Goal: Task Accomplishment & Management: Manage account settings

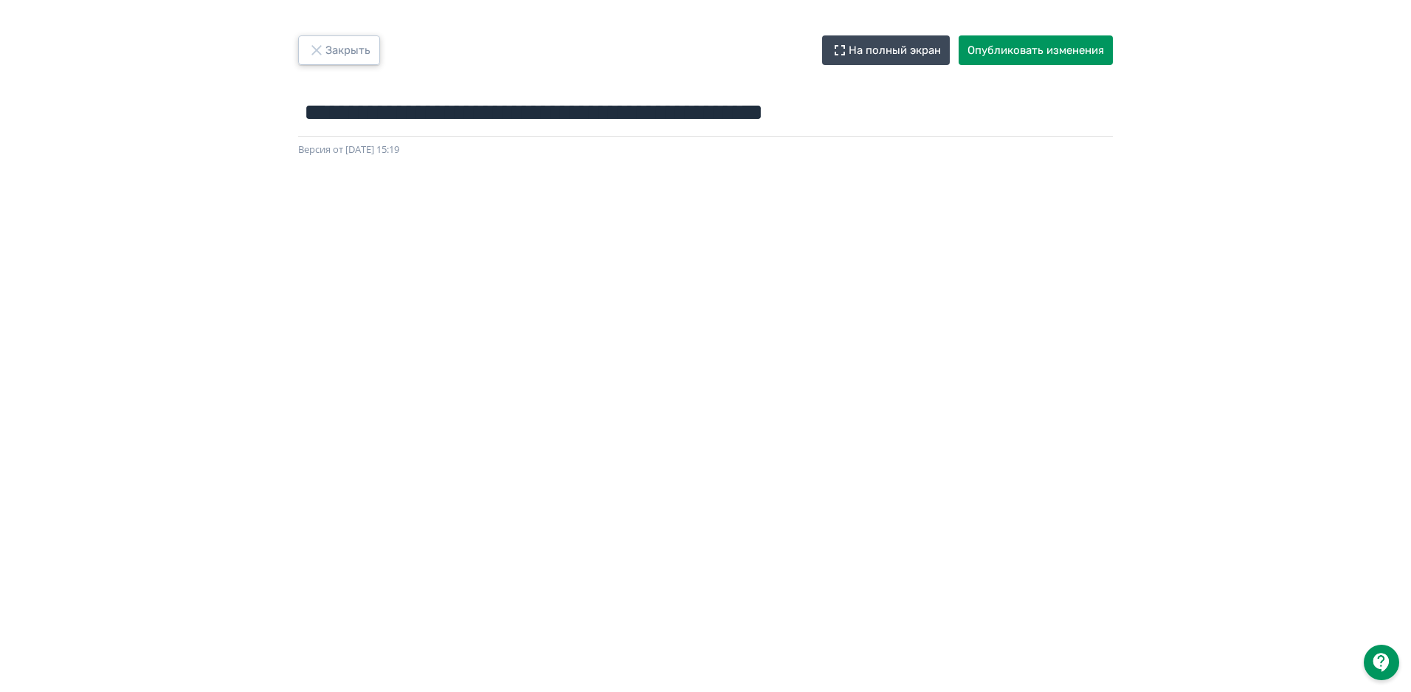
click at [338, 49] on button "Закрыть" at bounding box center [339, 50] width 82 height 30
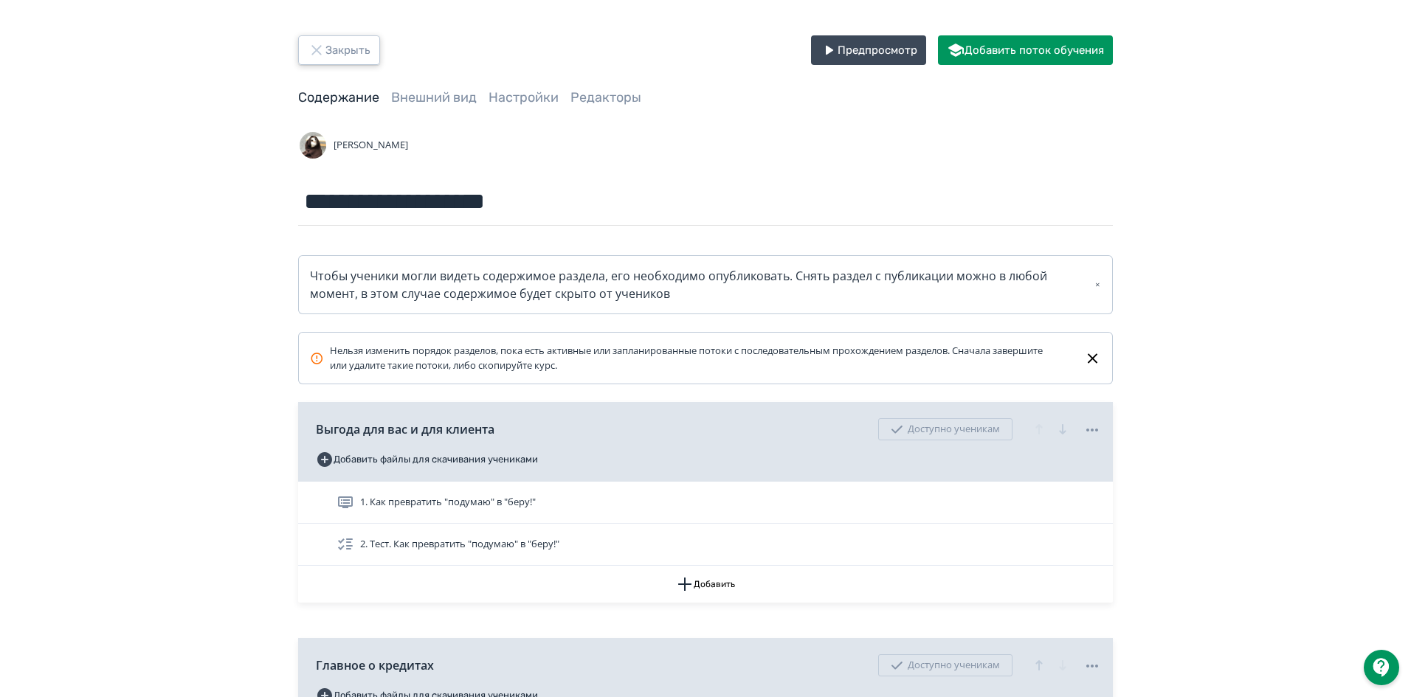
click at [331, 55] on button "Закрыть" at bounding box center [339, 50] width 82 height 30
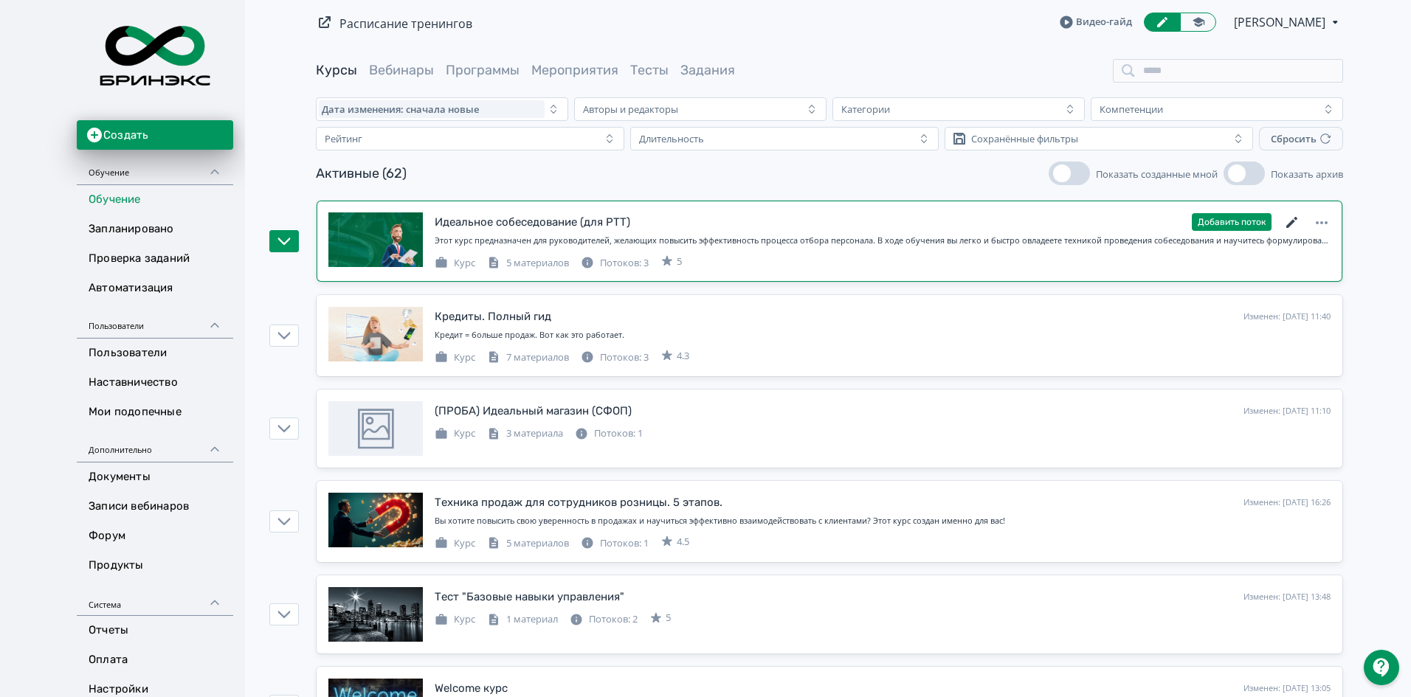
click at [1293, 220] on icon at bounding box center [1291, 222] width 11 height 11
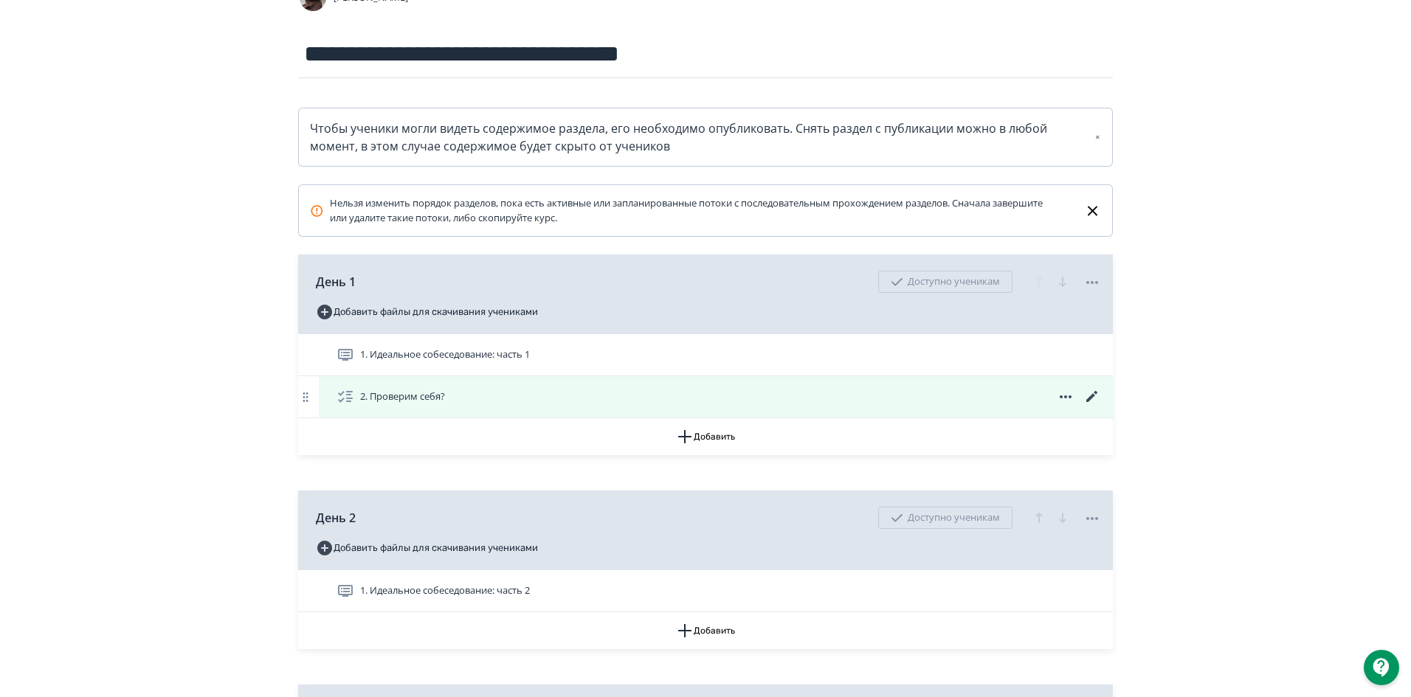
scroll to position [295, 0]
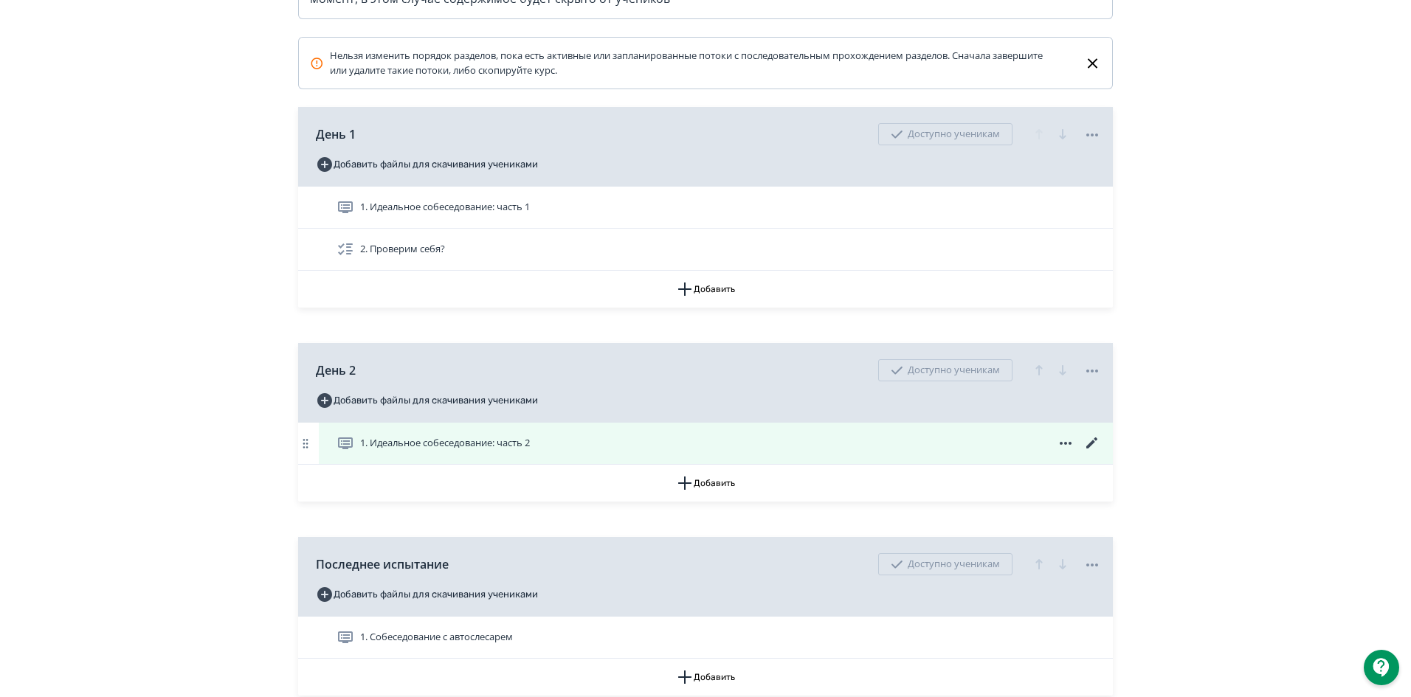
click at [1090, 441] on icon at bounding box center [1092, 444] width 18 height 18
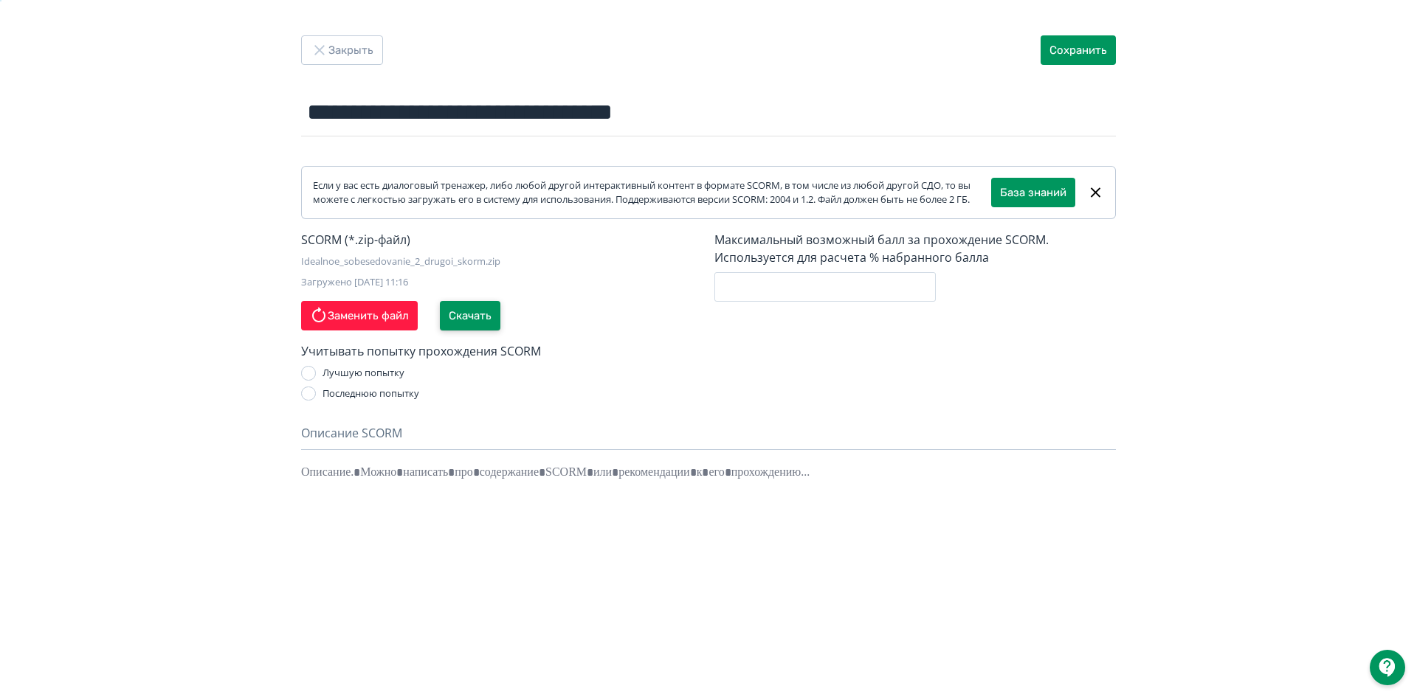
click at [475, 328] on button "Скачать" at bounding box center [470, 316] width 61 height 30
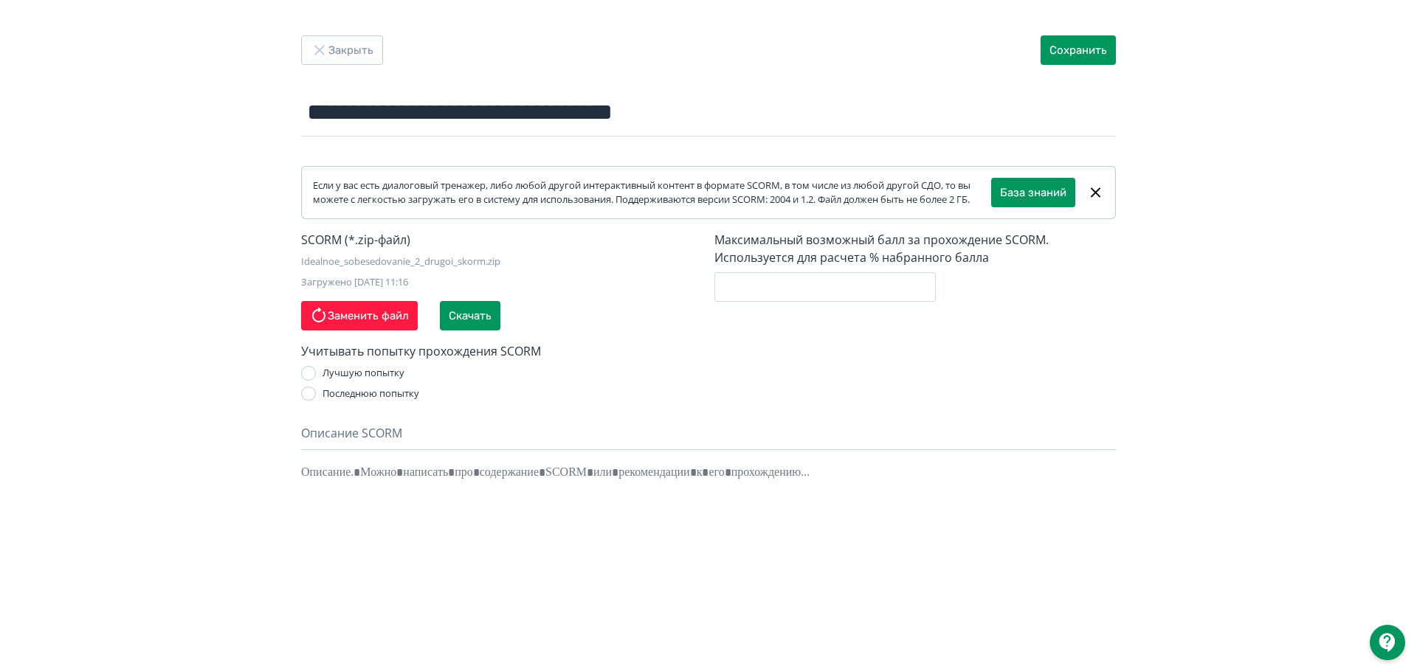
drag, startPoint x: 985, startPoint y: 79, endPoint x: 1255, endPoint y: 46, distance: 272.9
click at [1255, 46] on div "**********" at bounding box center [708, 336] width 1417 height 672
click at [322, 50] on icon "button" at bounding box center [320, 50] width 18 height 18
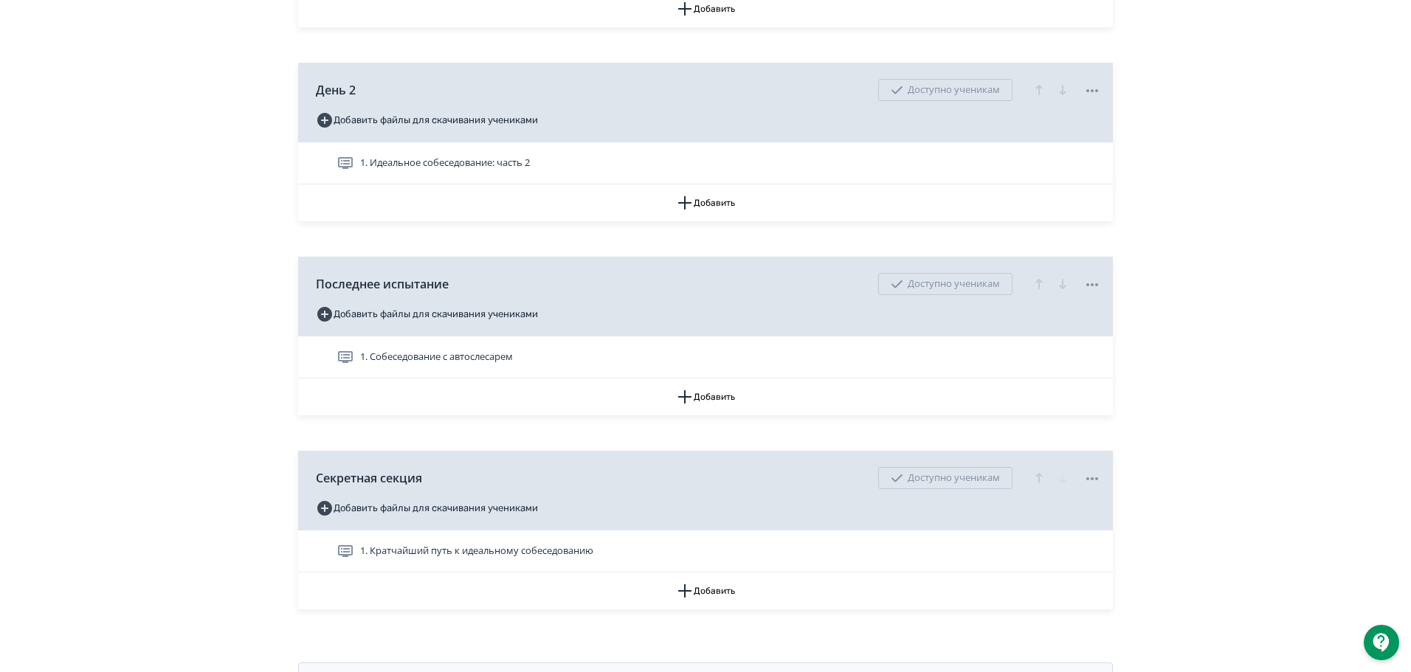
scroll to position [590, 0]
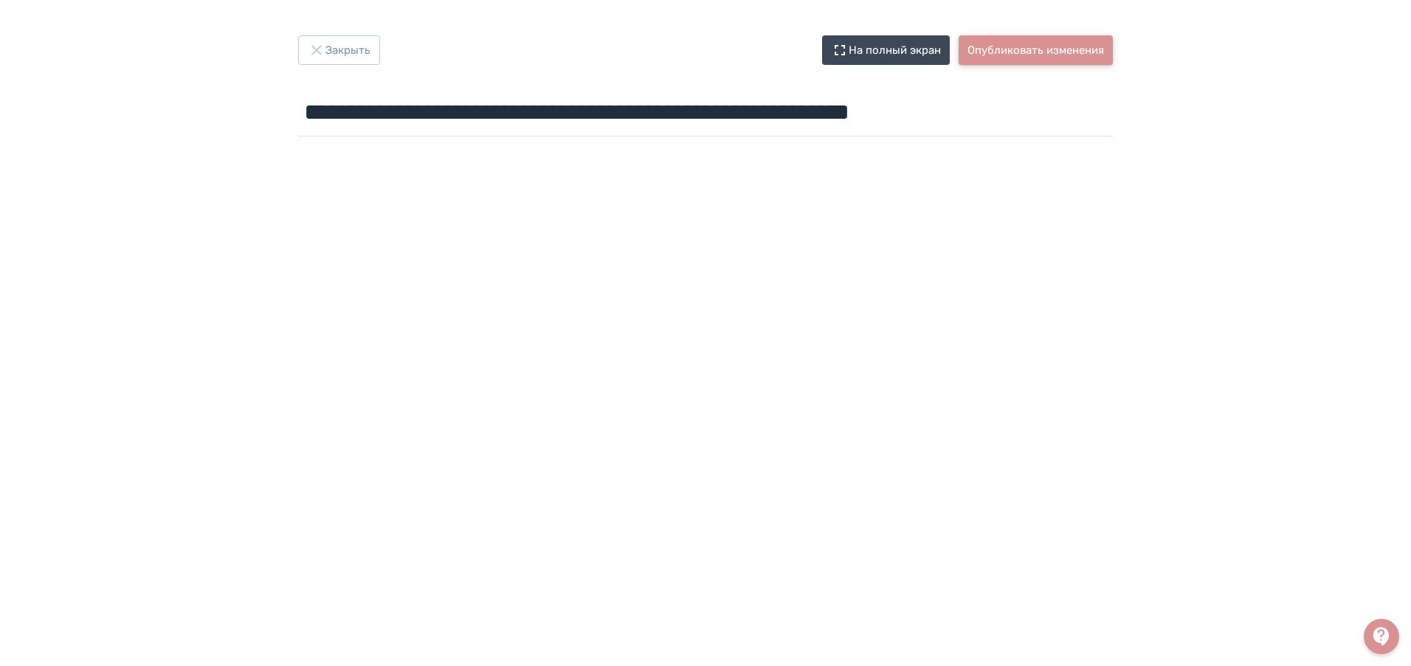
click at [1064, 53] on button "Опубликовать изменения" at bounding box center [1036, 50] width 154 height 30
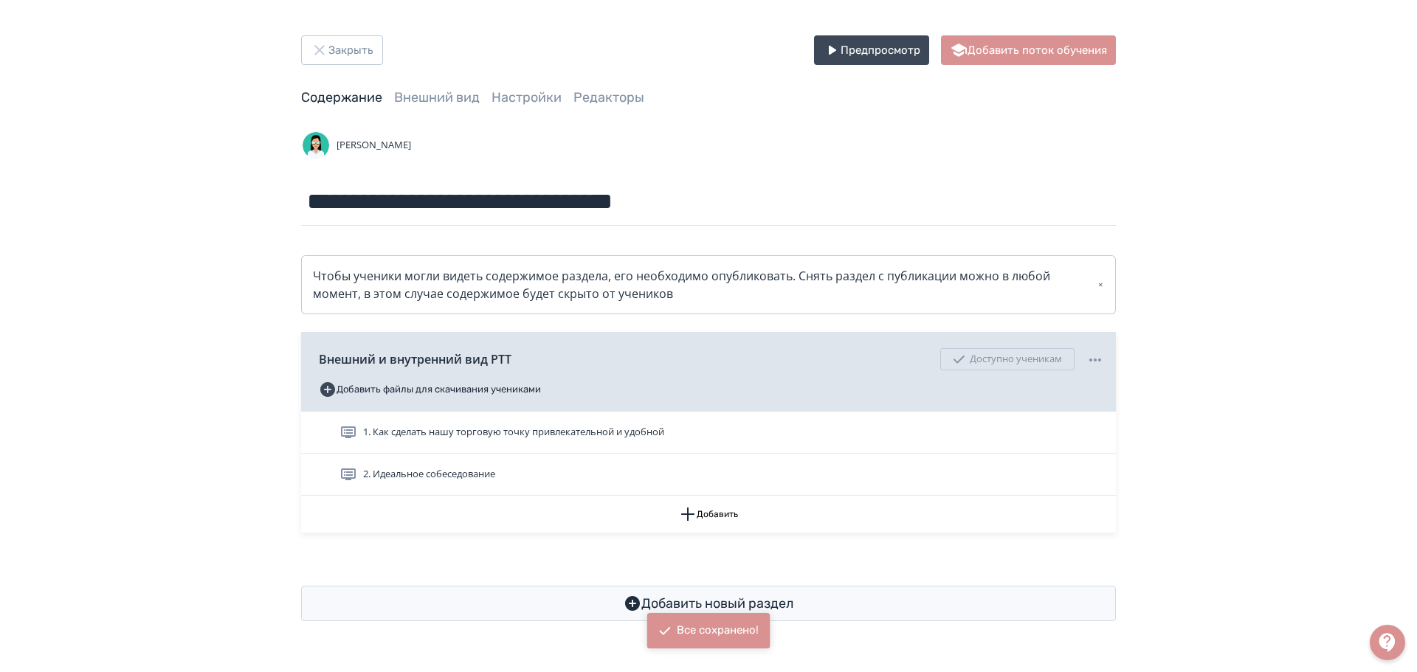
click at [1000, 71] on div "**********" at bounding box center [709, 328] width 886 height 586
click at [1010, 49] on button "Добавить поток обучения" at bounding box center [1028, 50] width 175 height 30
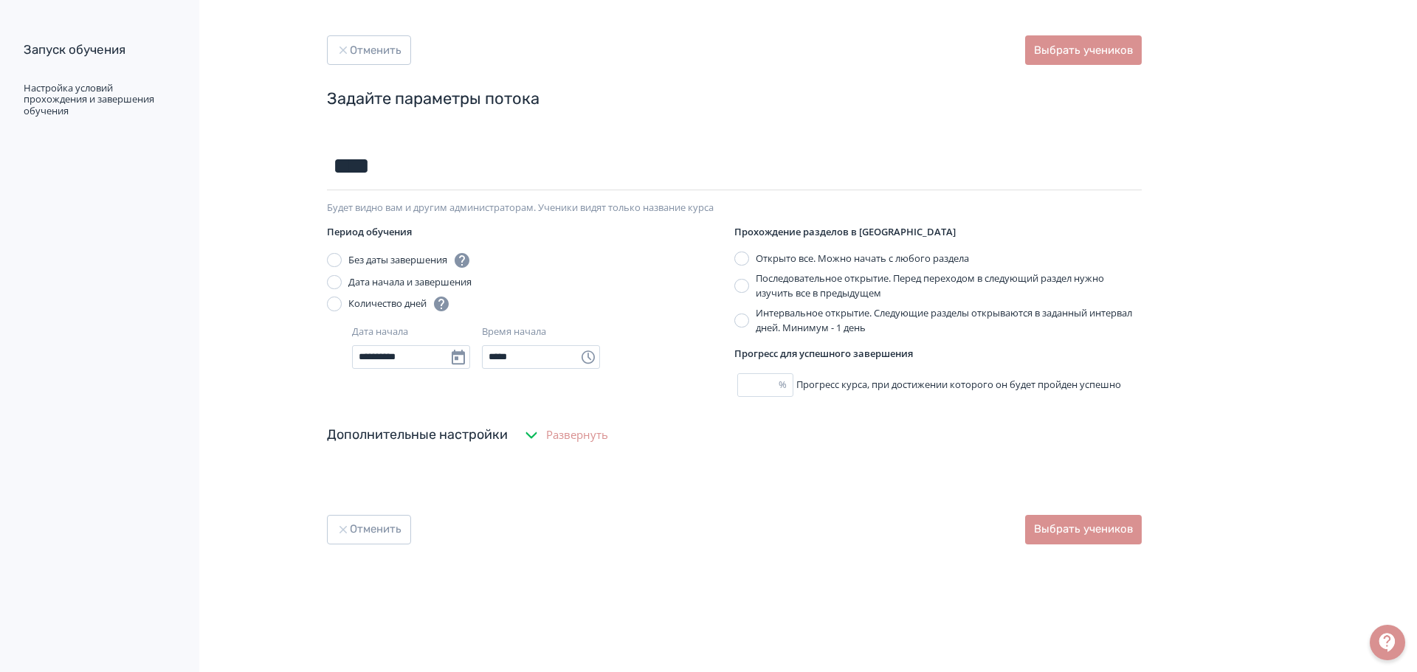
type input "****"
click at [1086, 53] on button "Выбрать учеников" at bounding box center [1083, 50] width 117 height 30
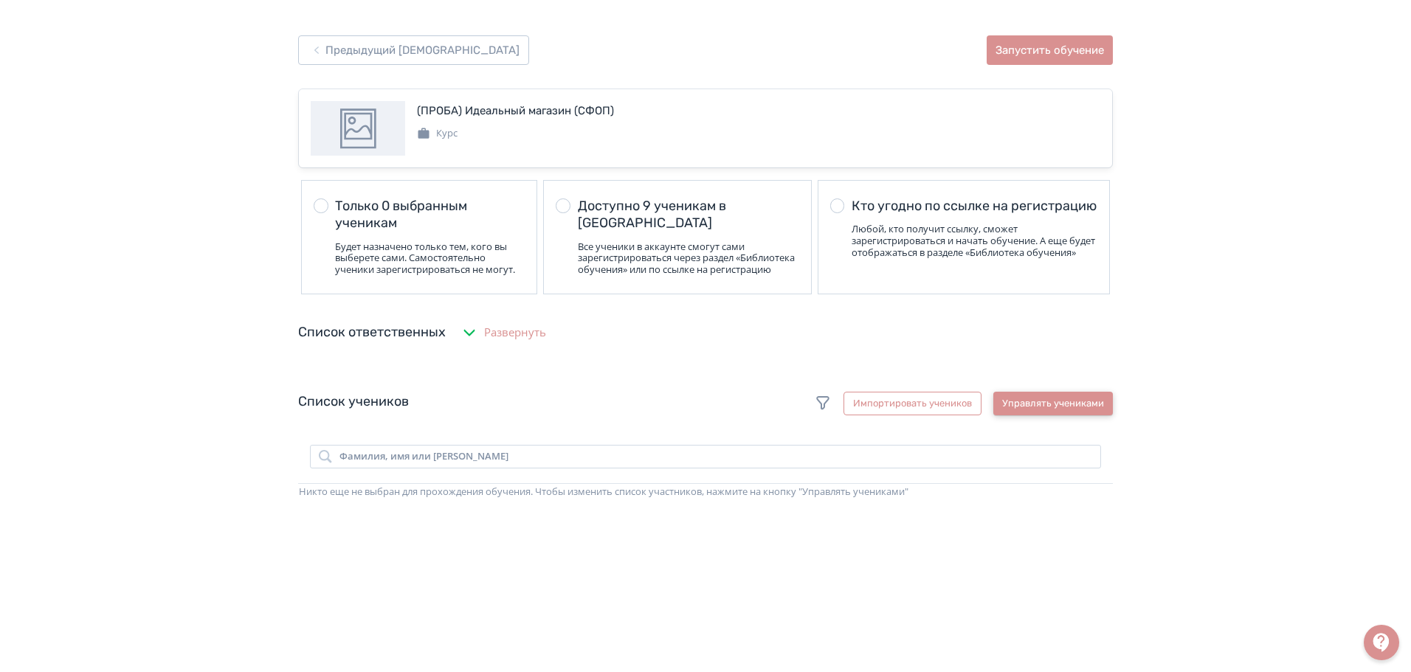
click at [1036, 416] on button "Управлять учениками" at bounding box center [1053, 404] width 120 height 24
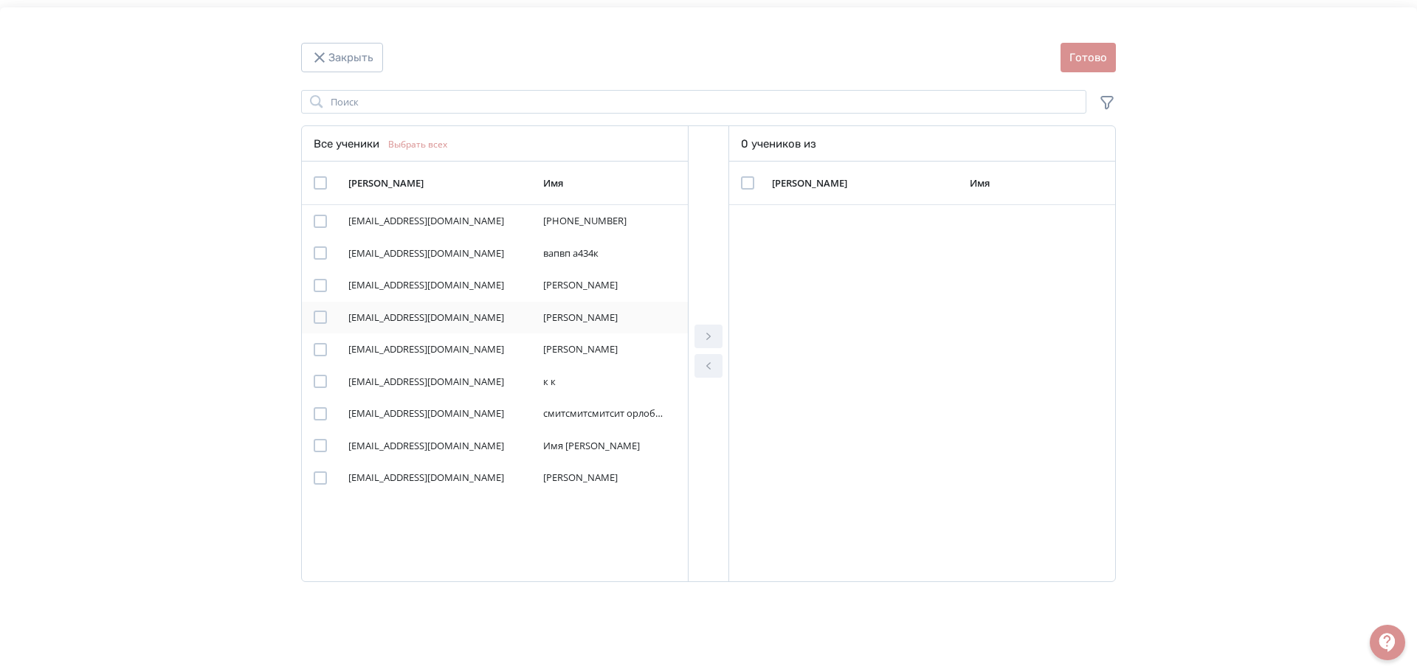
click at [320, 318] on div "Modal" at bounding box center [320, 317] width 13 height 13
click at [706, 333] on icon "Modal" at bounding box center [709, 337] width 18 height 18
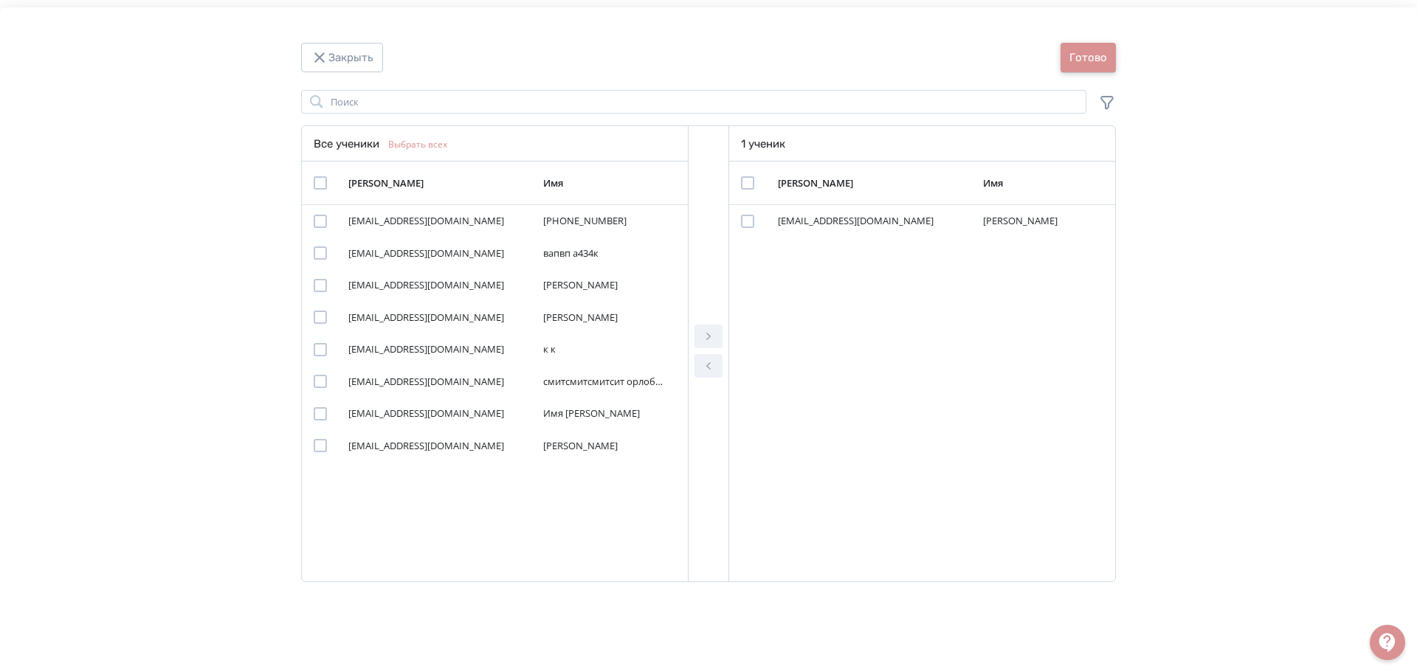
click at [1076, 54] on button "Готово" at bounding box center [1088, 58] width 55 height 30
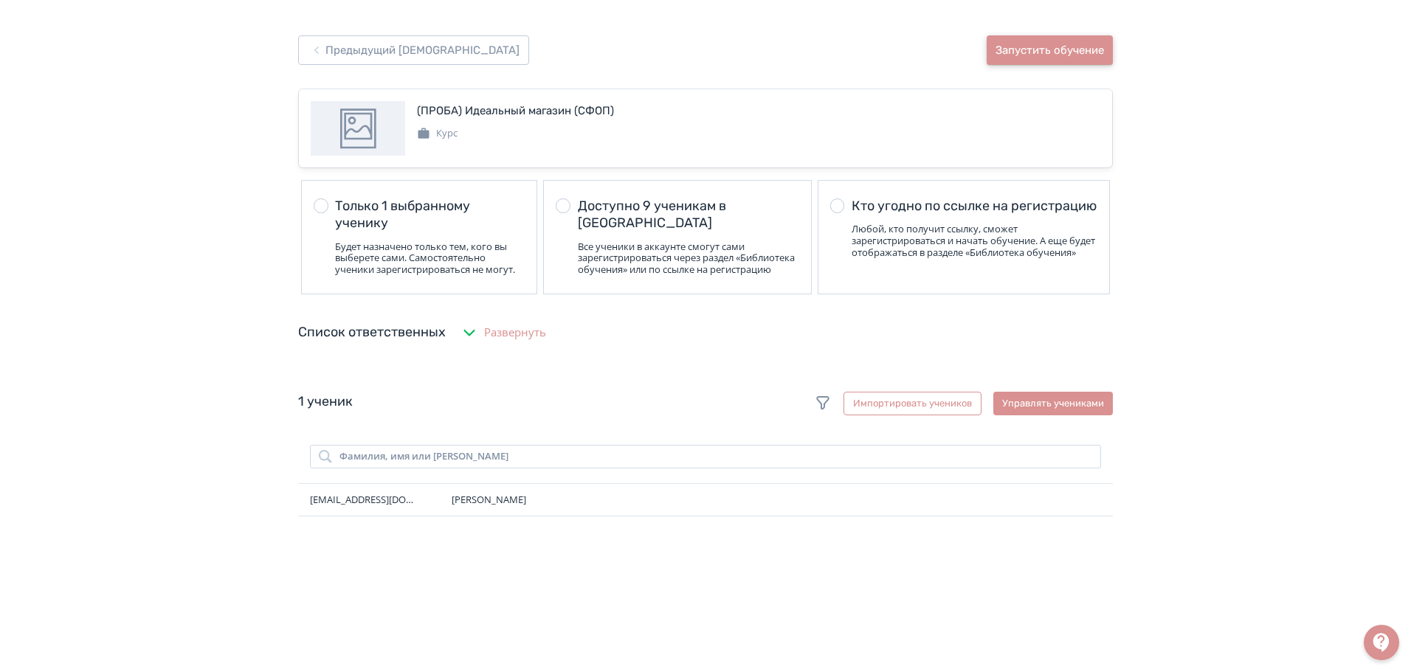
drag, startPoint x: 1081, startPoint y: 48, endPoint x: 799, endPoint y: 32, distance: 283.1
click at [1079, 48] on button "Запустить обучение" at bounding box center [1050, 50] width 126 height 30
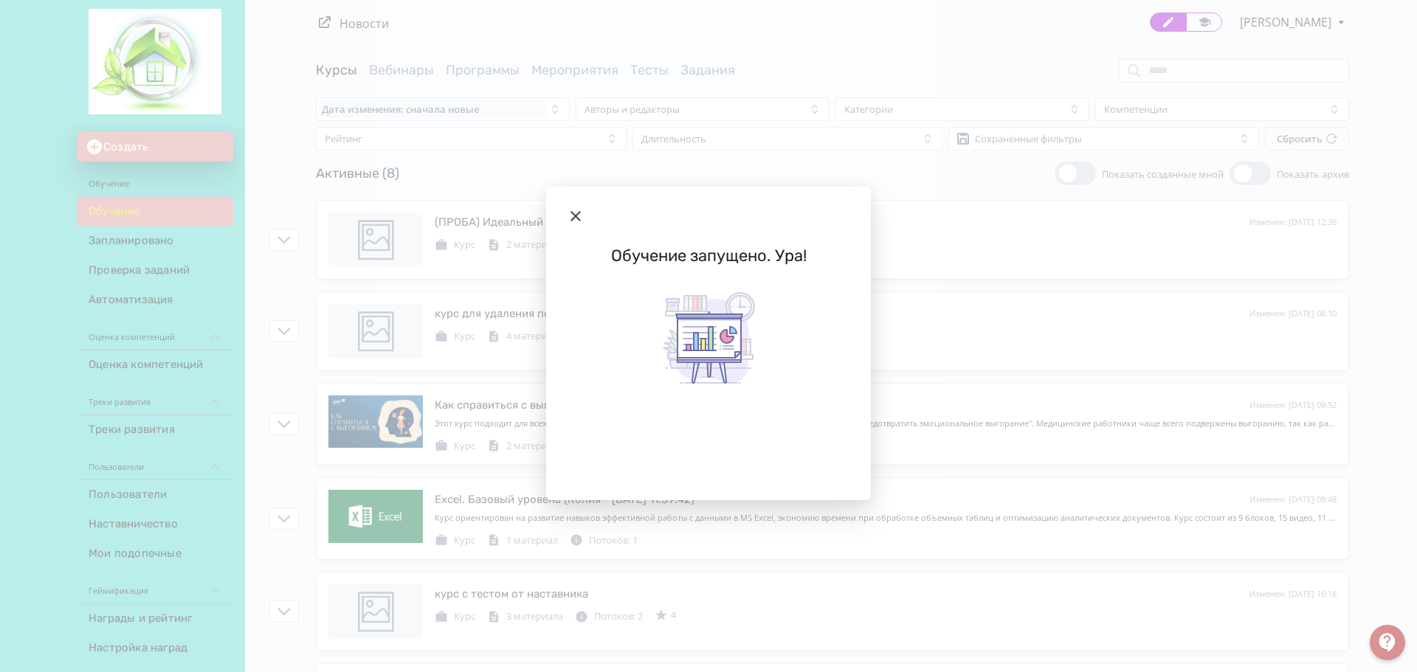
click at [376, 180] on div "Обучение запущено. Ура!" at bounding box center [708, 336] width 1417 height 672
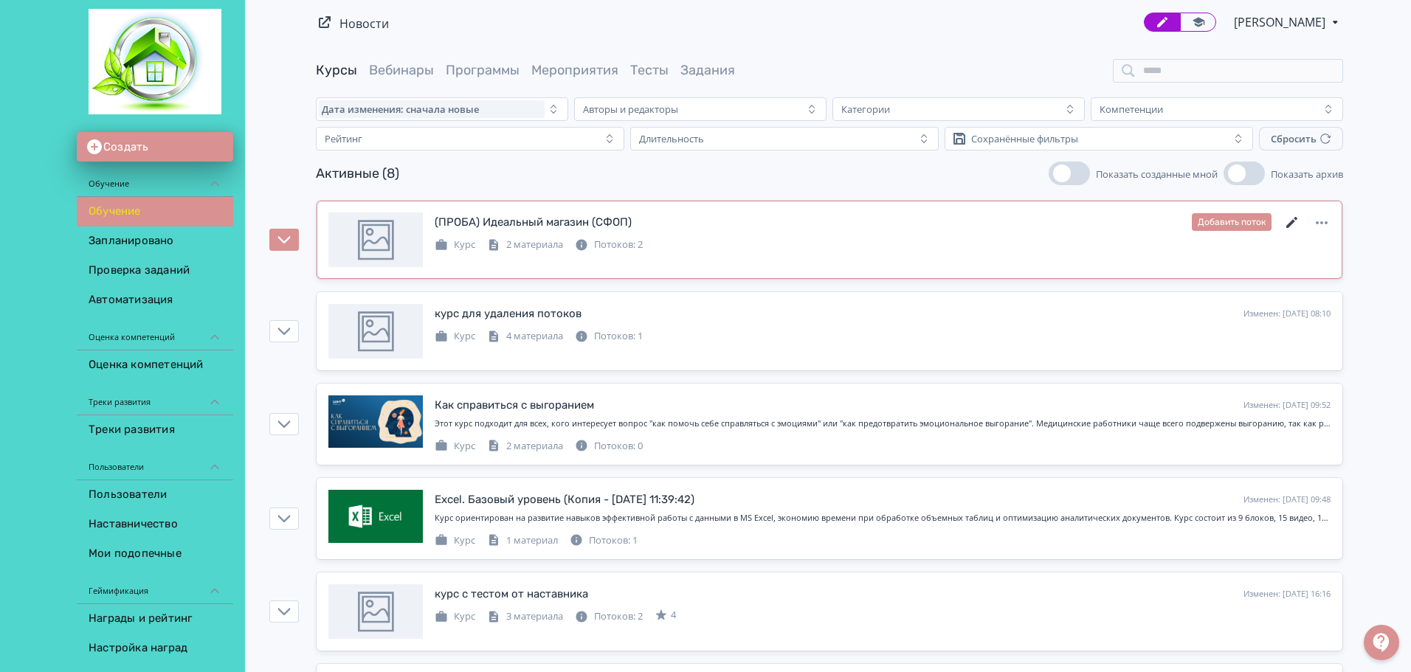
drag, startPoint x: 1292, startPoint y: 222, endPoint x: 1140, endPoint y: 222, distance: 151.3
click at [1292, 222] on icon at bounding box center [1291, 222] width 11 height 11
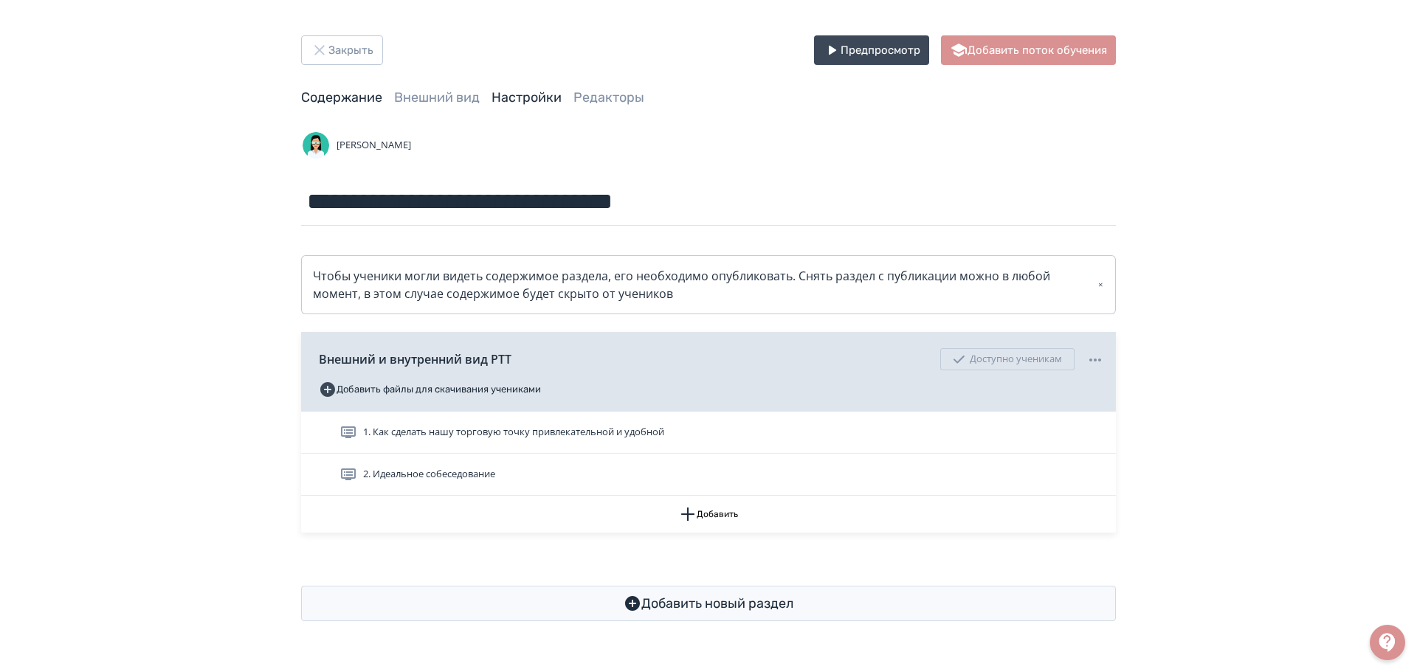
click at [517, 102] on link "Настройки" at bounding box center [527, 97] width 70 height 16
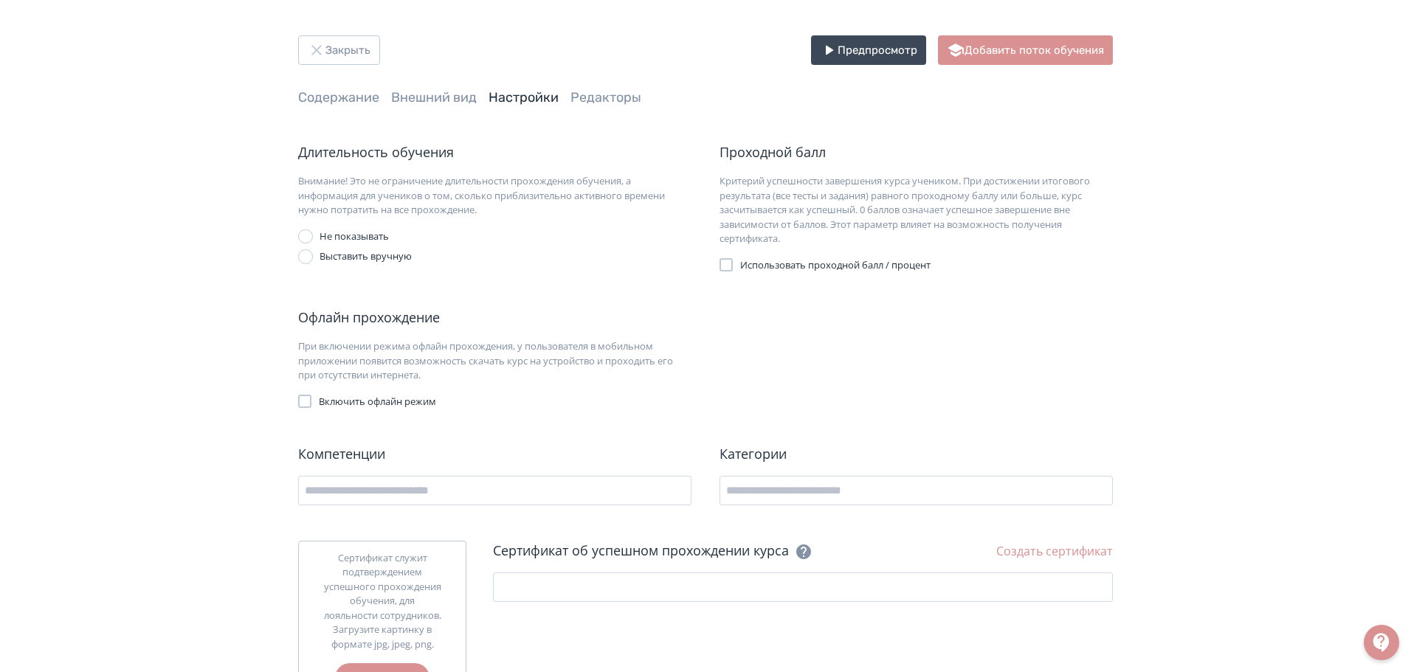
click at [324, 26] on div "Закрыть Предпросмотр Добавить поток обучения Содержание Внешний вид Настройки Р…" at bounding box center [705, 372] width 1411 height 745
click at [326, 46] on button "Закрыть" at bounding box center [339, 50] width 82 height 30
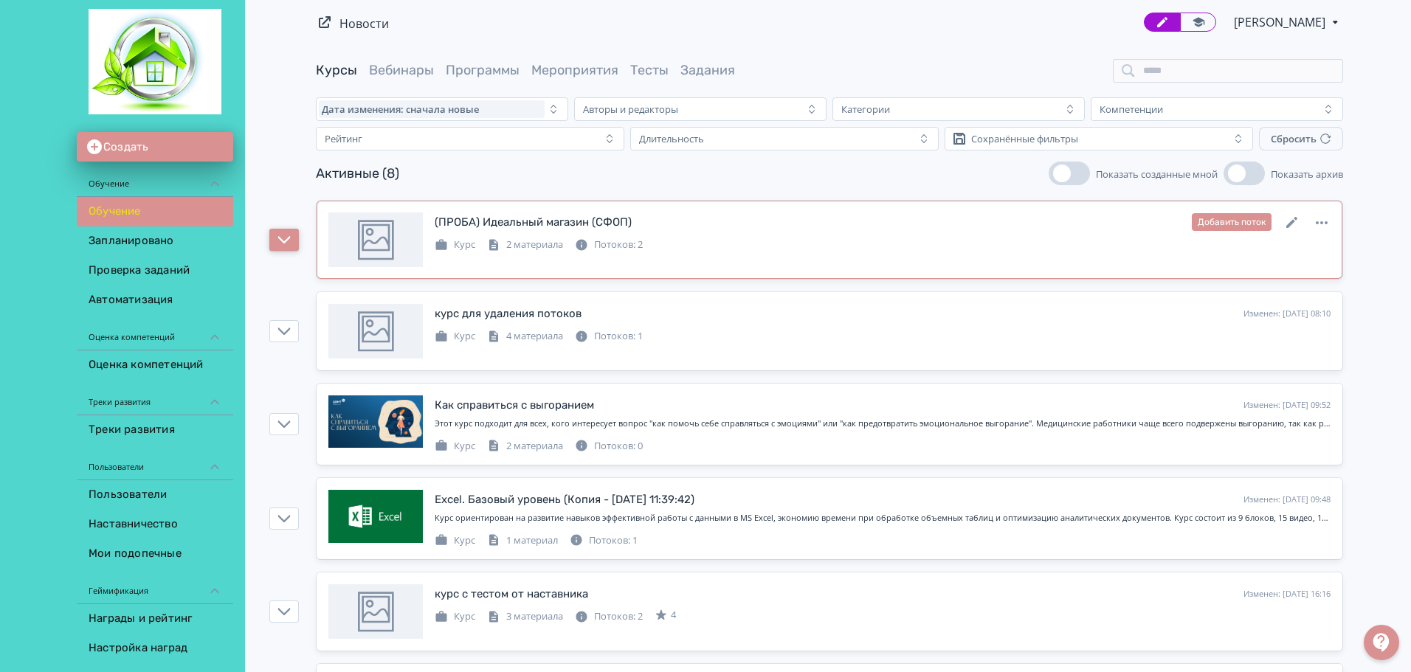
click at [286, 241] on icon "button" at bounding box center [284, 239] width 13 height 7
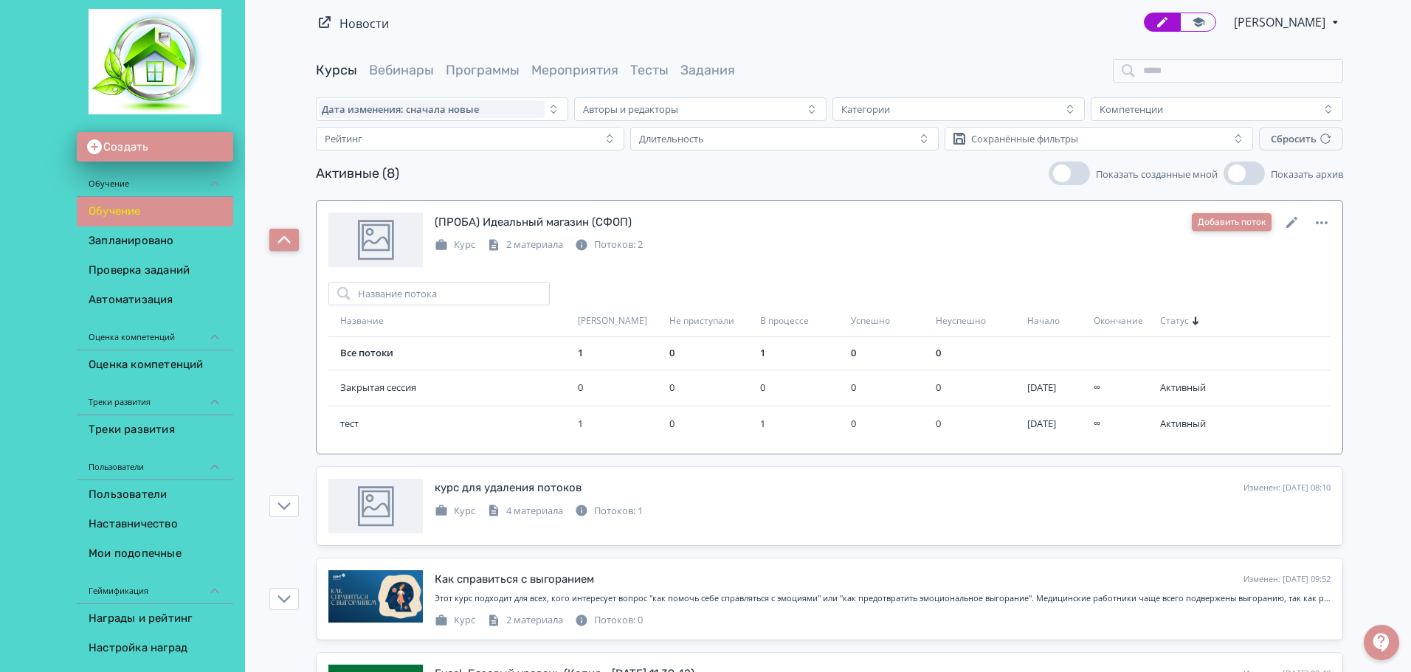
click at [1227, 218] on button "Добавить поток" at bounding box center [1232, 222] width 80 height 18
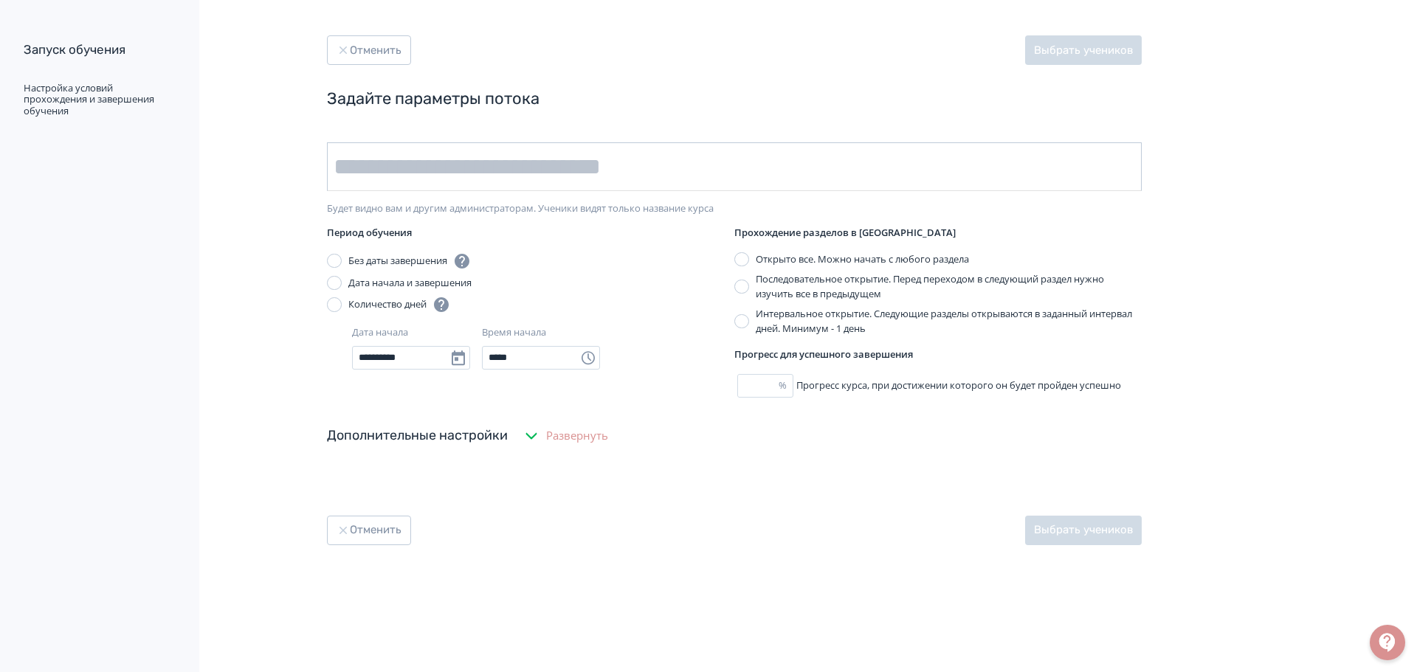
drag, startPoint x: 432, startPoint y: 160, endPoint x: 430, endPoint y: 173, distance: 13.5
click at [432, 160] on input "text" at bounding box center [734, 166] width 815 height 49
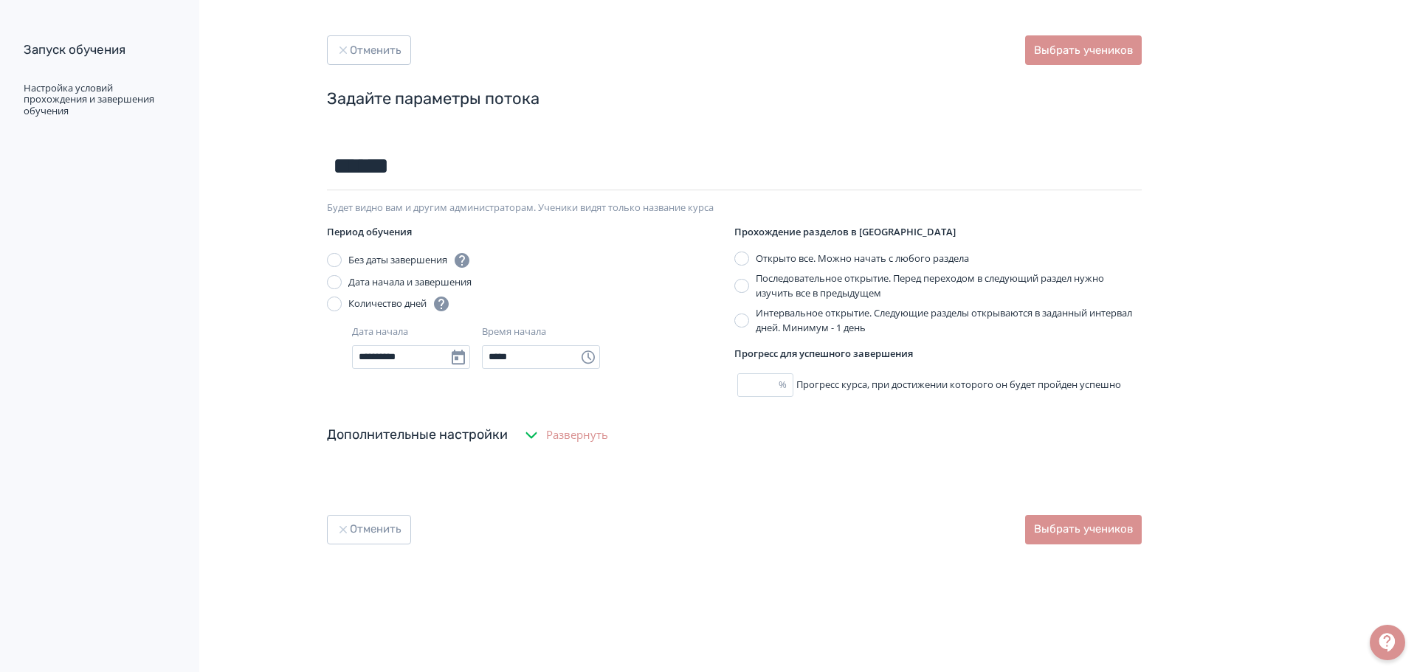
type input "******"
click at [443, 430] on div "Дополнительные настройки" at bounding box center [417, 435] width 181 height 20
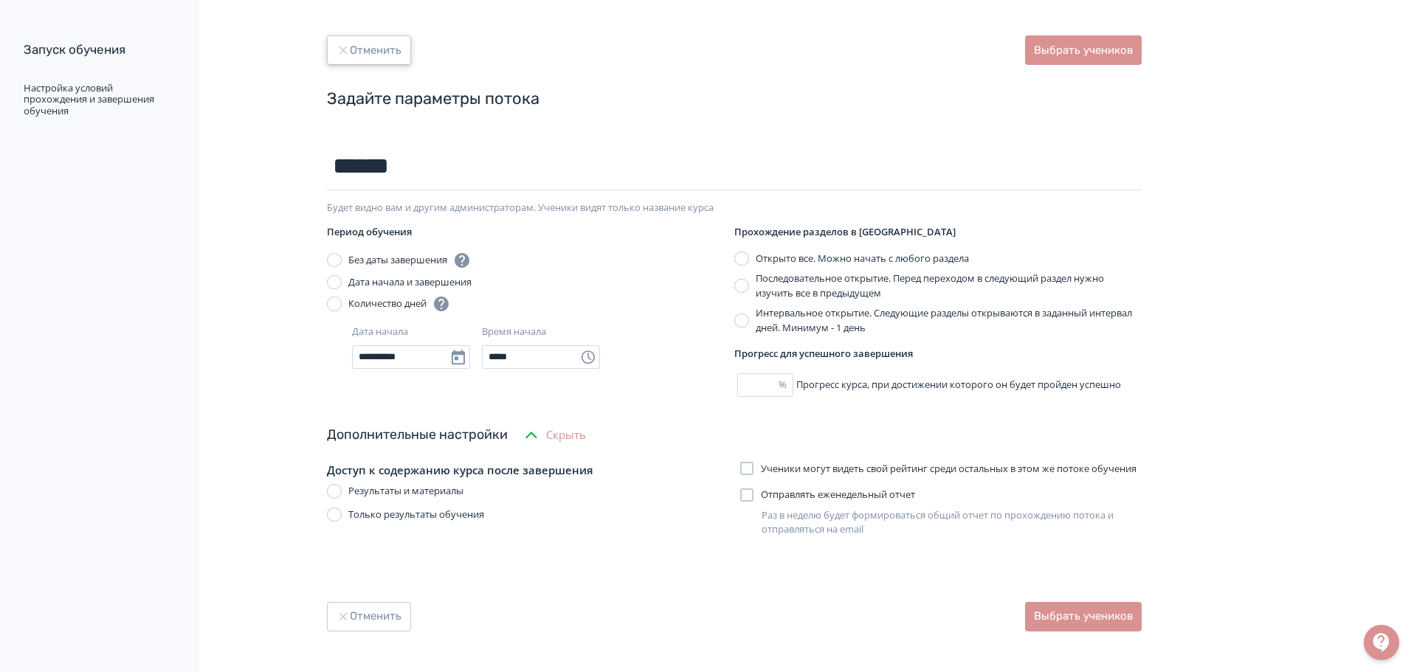
click at [347, 48] on icon "button" at bounding box center [343, 50] width 13 height 13
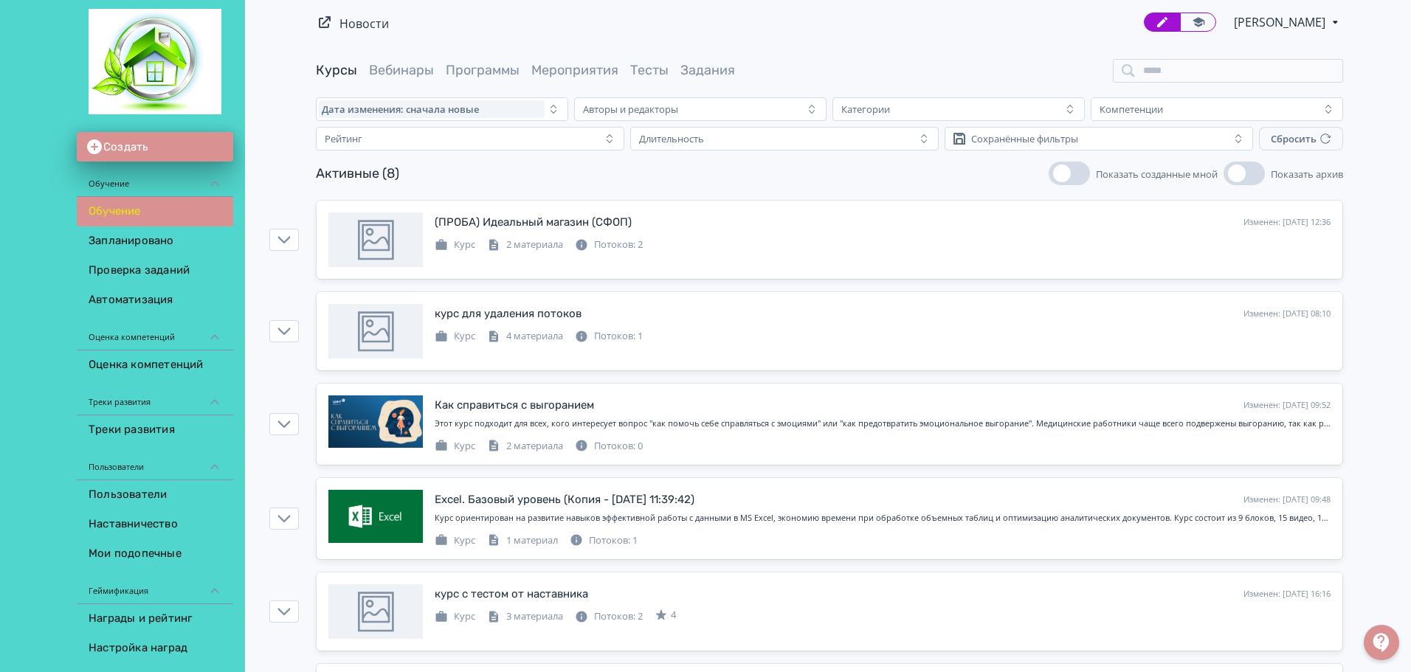
scroll to position [148, 0]
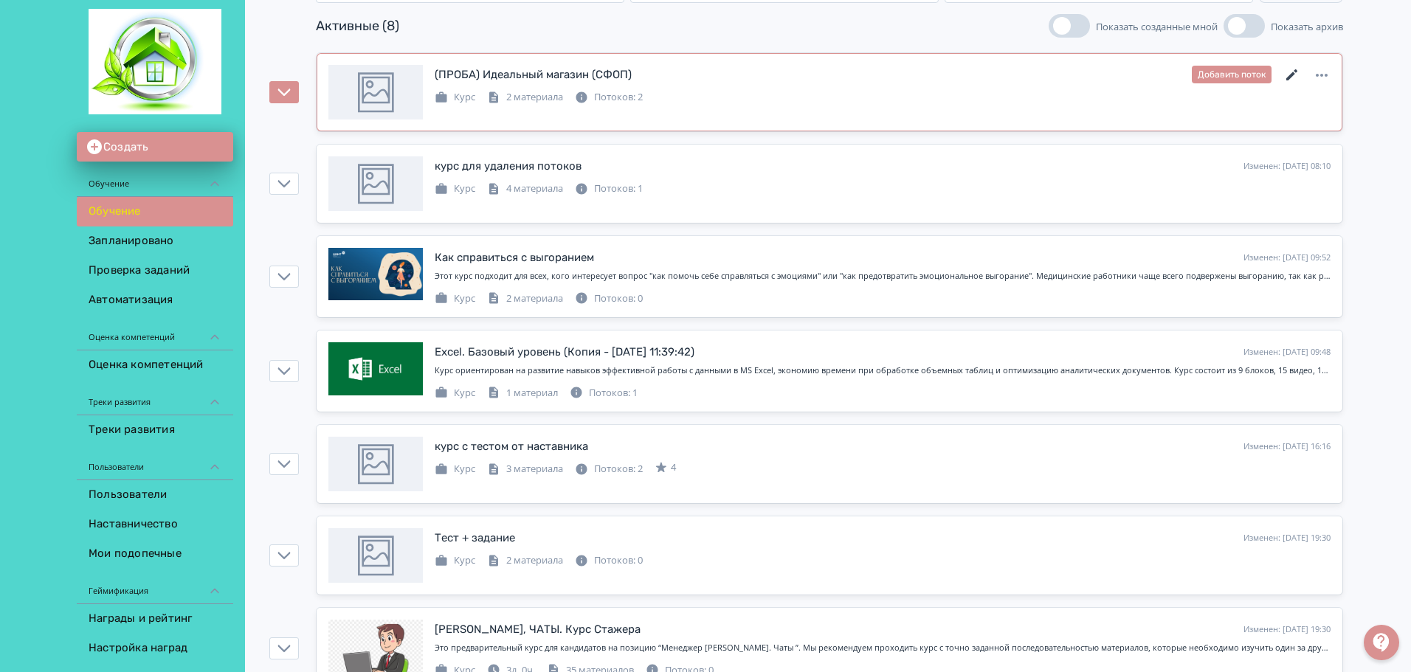
click at [1293, 71] on icon at bounding box center [1292, 75] width 18 height 18
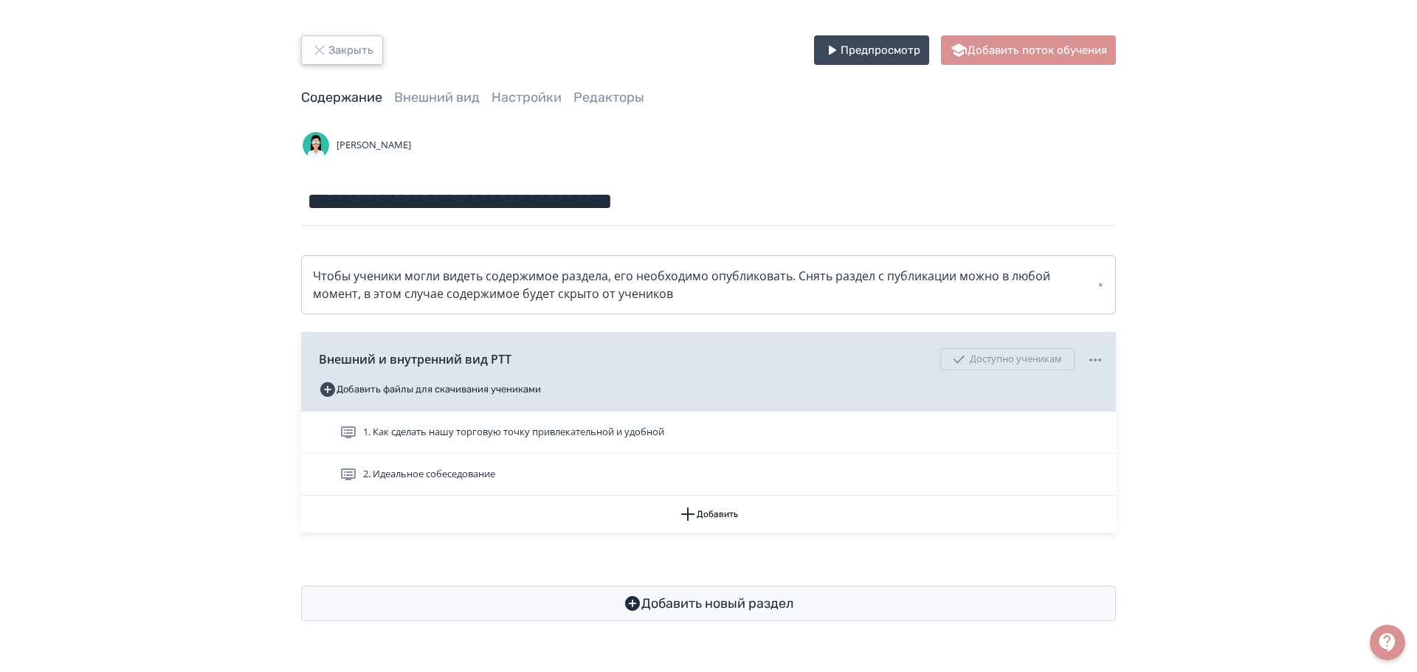
click at [318, 45] on icon "button" at bounding box center [320, 50] width 18 height 18
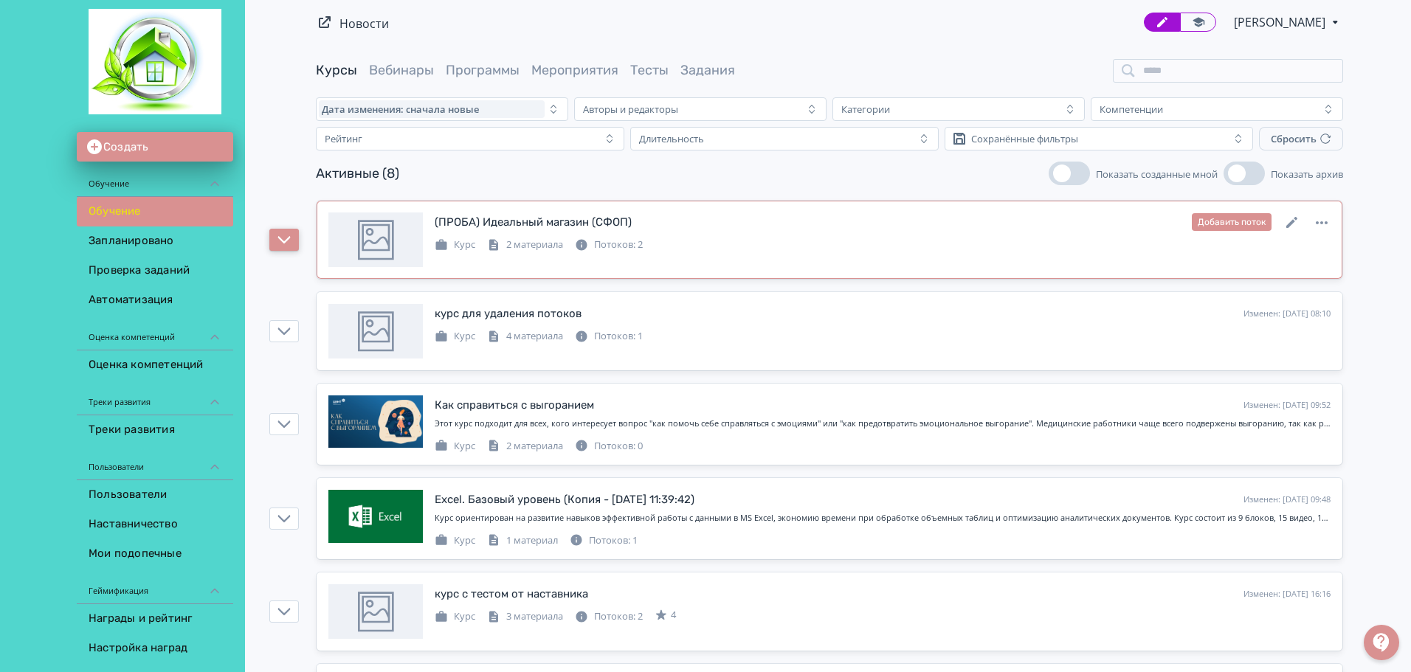
click at [288, 235] on icon "button" at bounding box center [284, 239] width 13 height 13
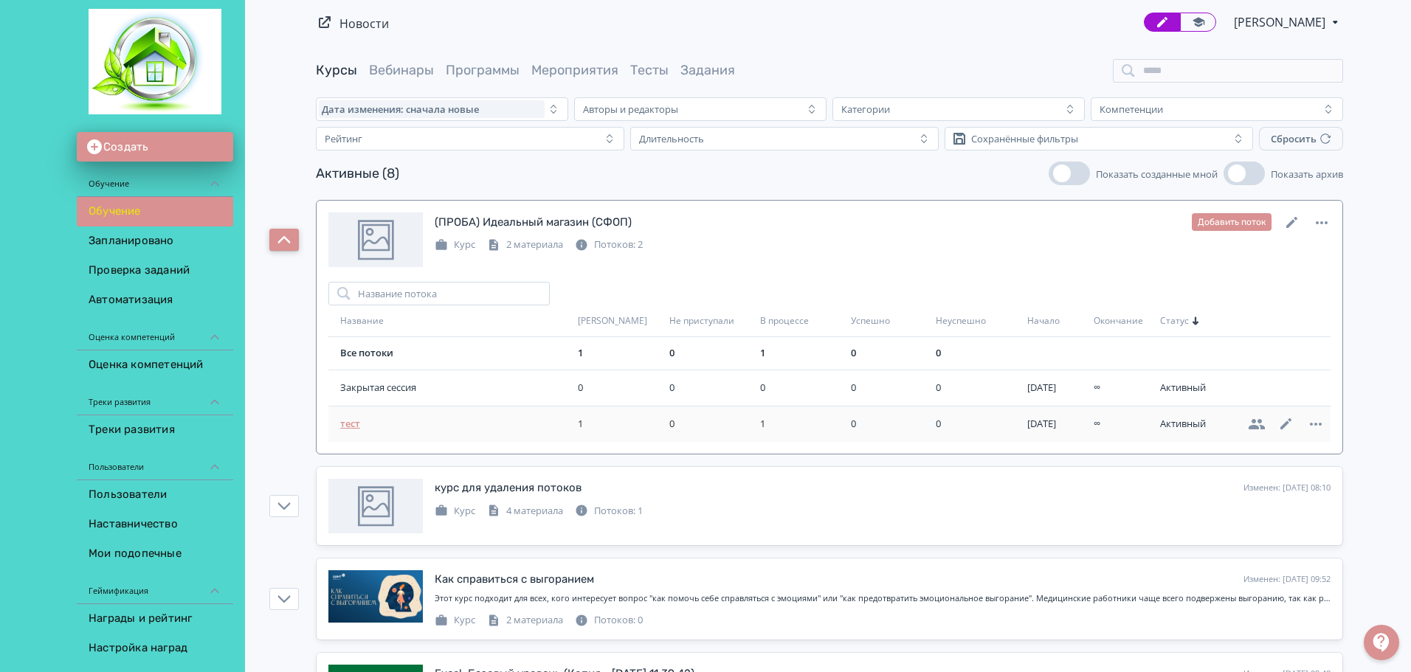
click at [349, 428] on span "тест" at bounding box center [456, 424] width 232 height 15
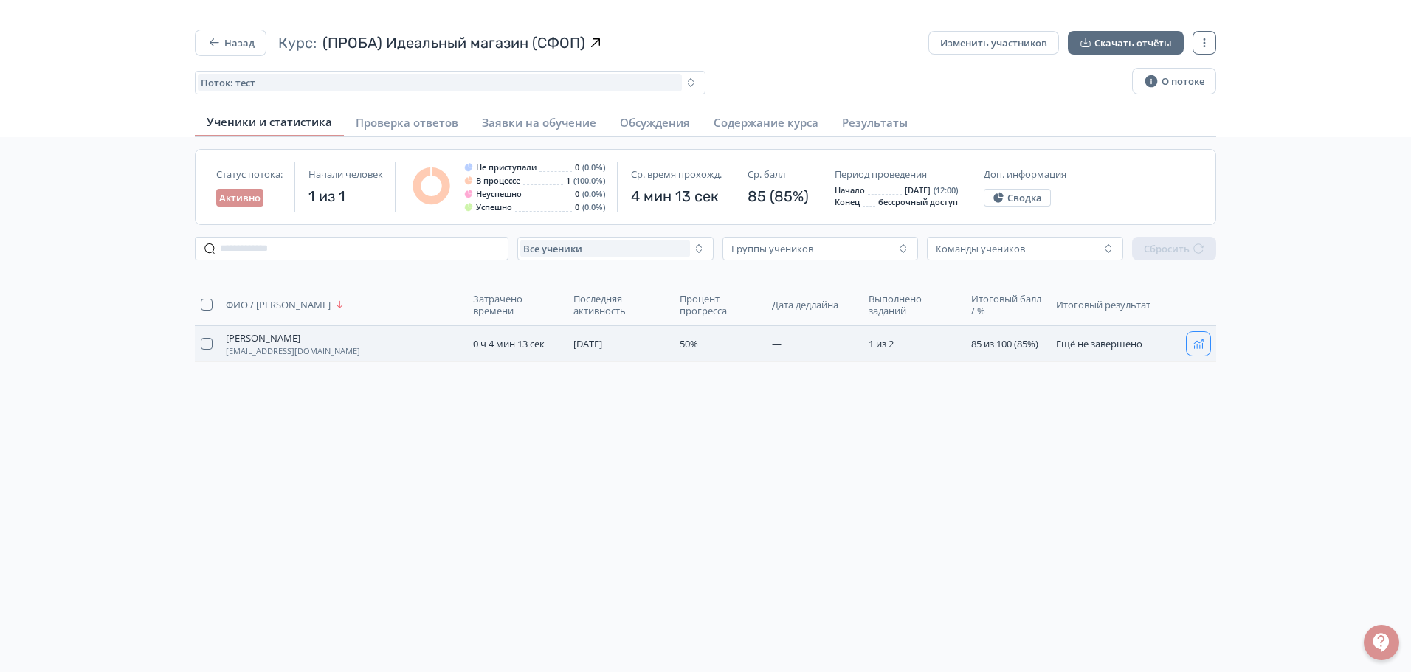
click at [1202, 344] on icon "button" at bounding box center [1198, 345] width 10 height 10
